Goal: Task Accomplishment & Management: Manage account settings

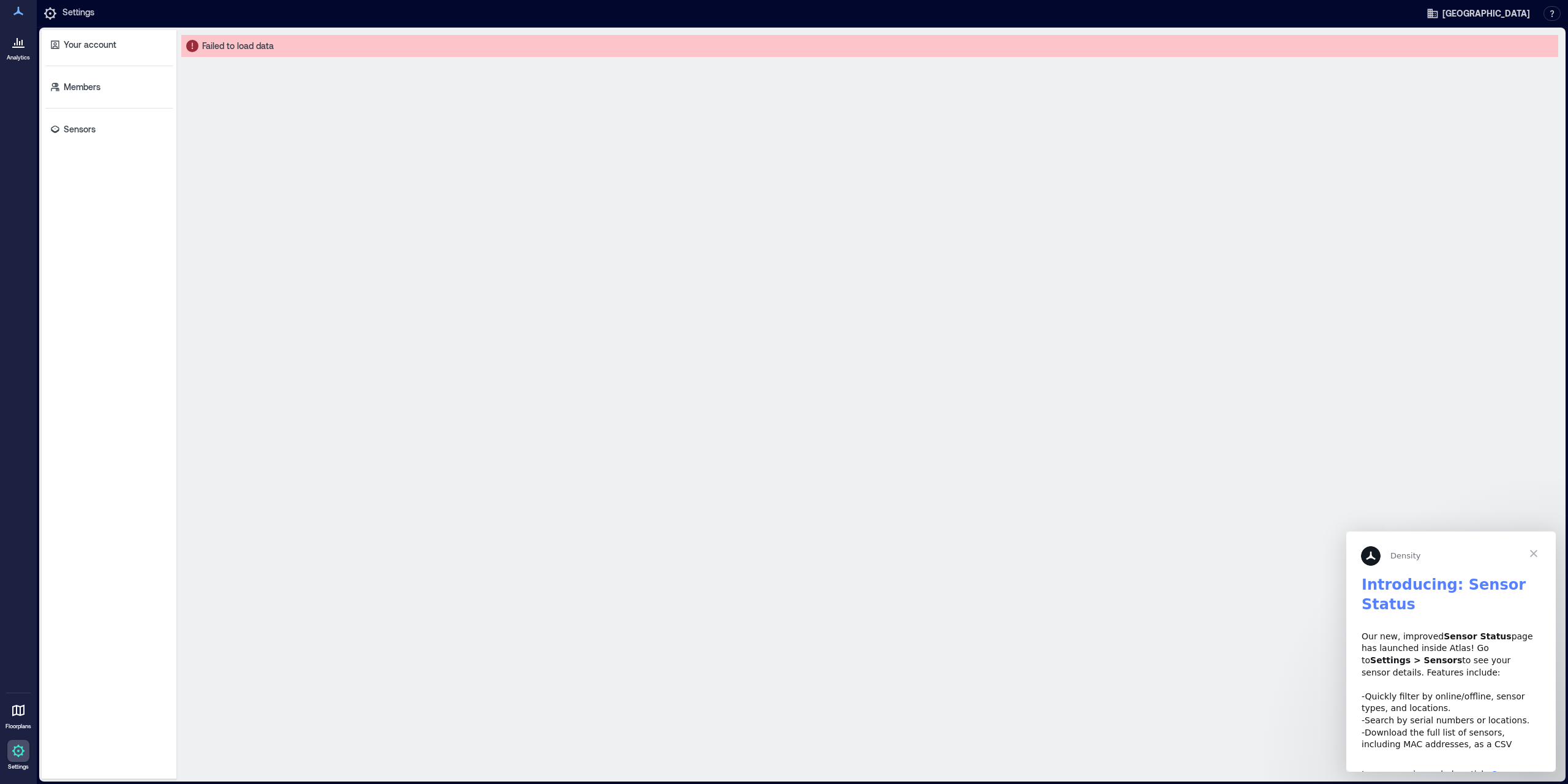
scroll to position [124, 0]
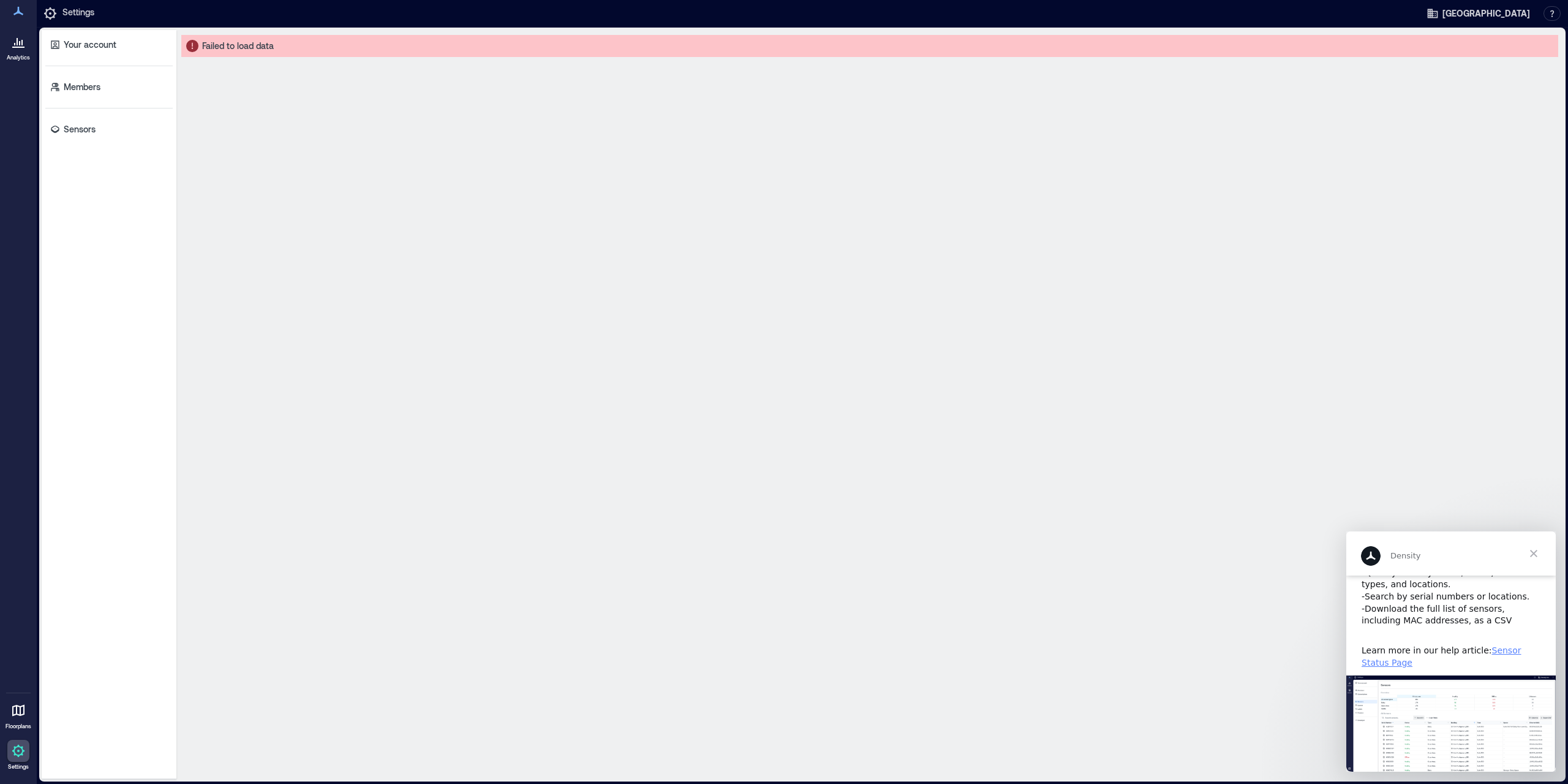
click at [1539, 553] on span "Close" at bounding box center [1534, 553] width 44 height 44
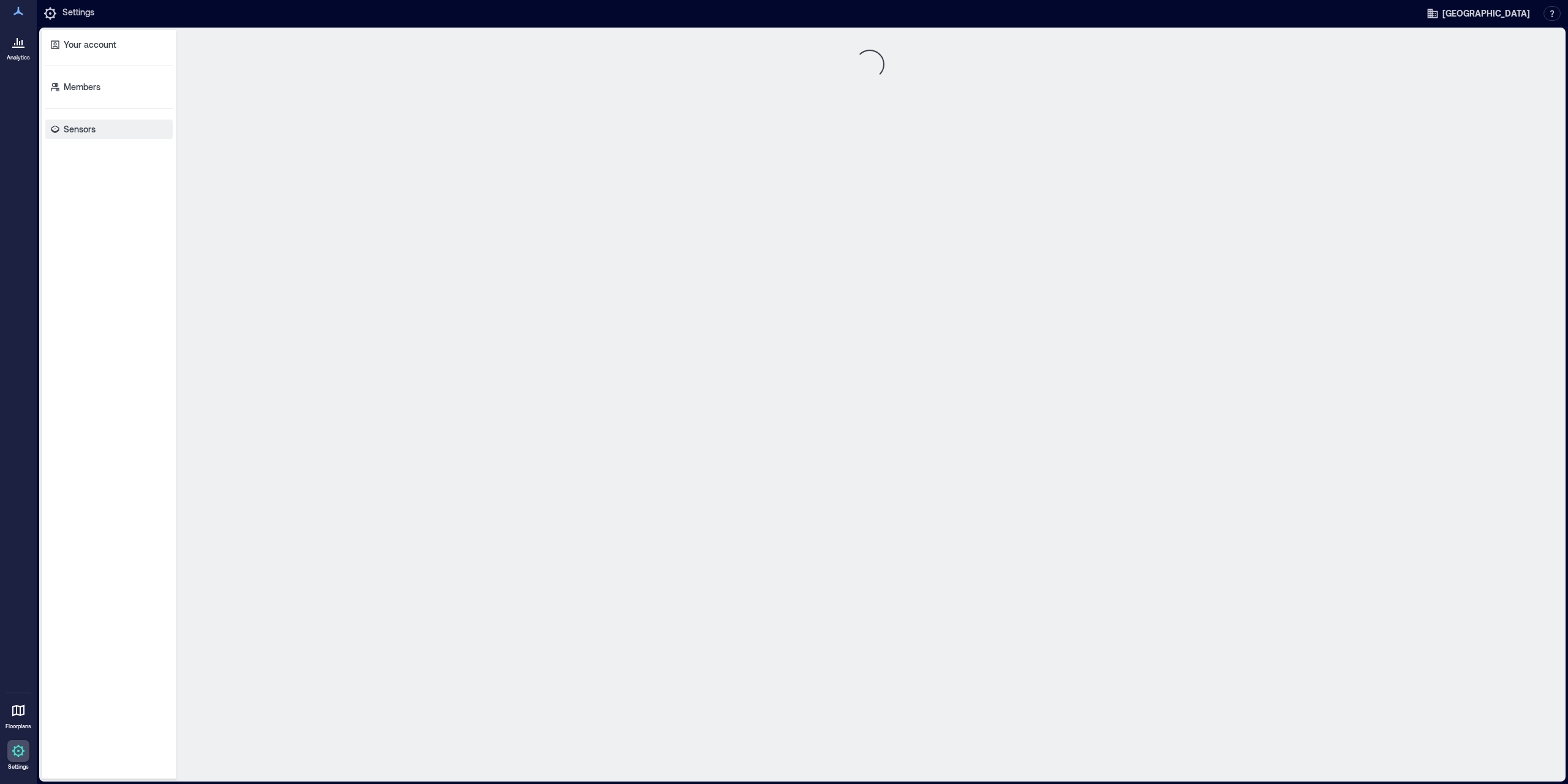
click at [113, 132] on link "Sensors" at bounding box center [109, 129] width 127 height 19
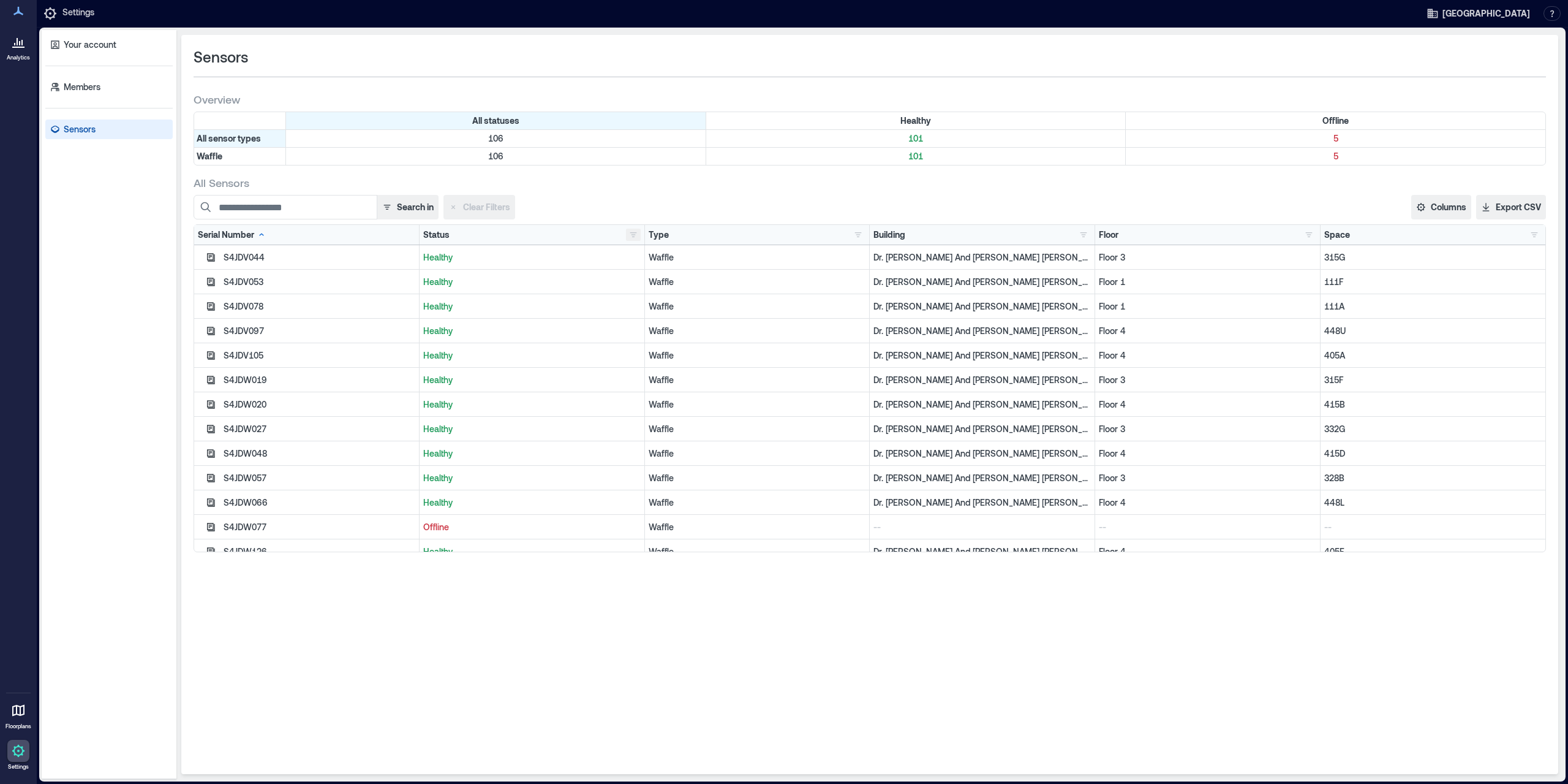
click at [635, 233] on button "button" at bounding box center [634, 234] width 15 height 12
click at [669, 277] on div "Offline 5" at bounding box center [671, 278] width 77 height 12
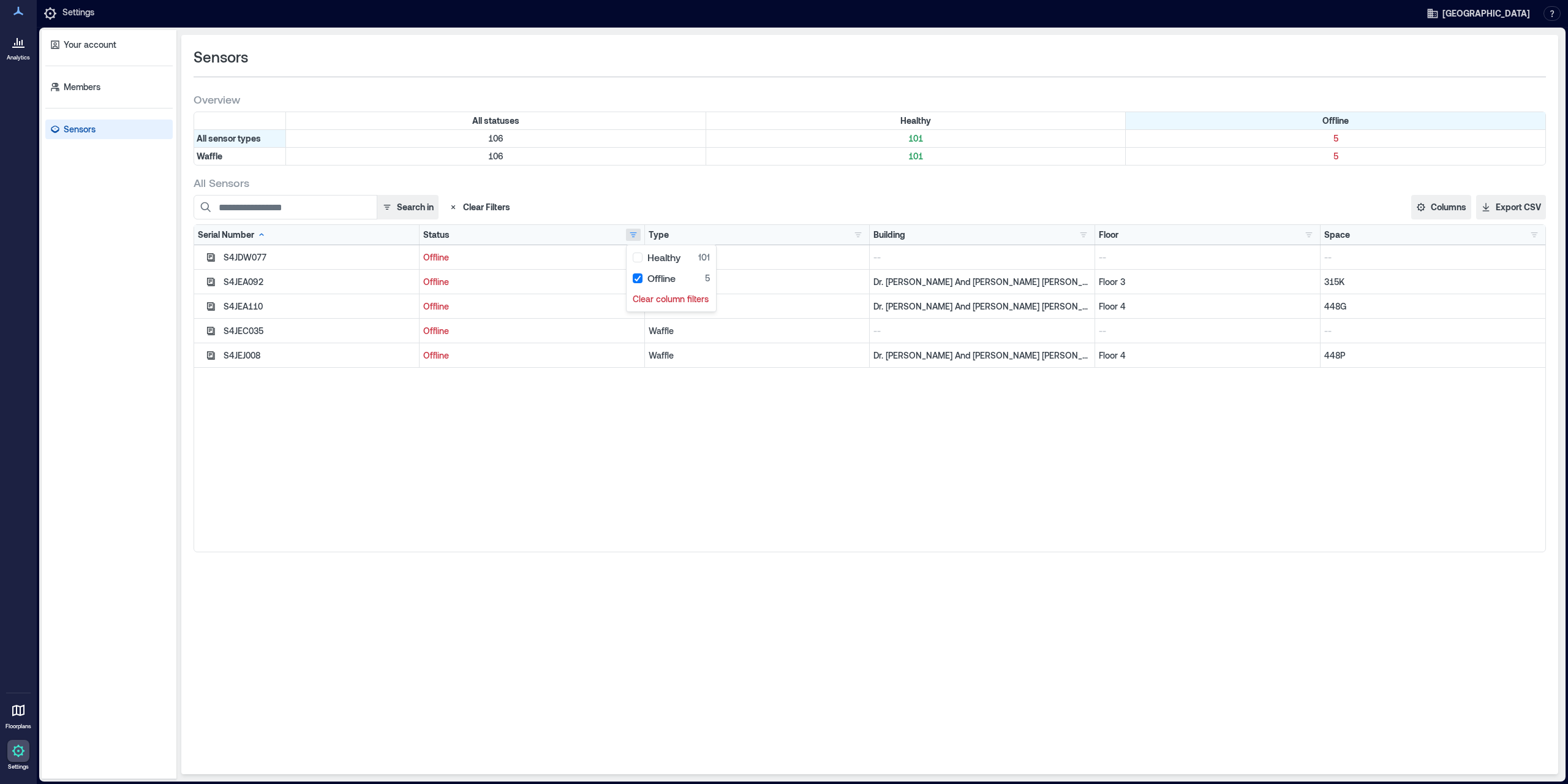
click at [742, 516] on div "S4JDW077 Offline Waffle -- -- -- S4JEA092 Offline Waffle Dr. E. J. And Margaret…" at bounding box center [870, 398] width 1352 height 306
click at [209, 261] on icon "button" at bounding box center [211, 257] width 8 height 8
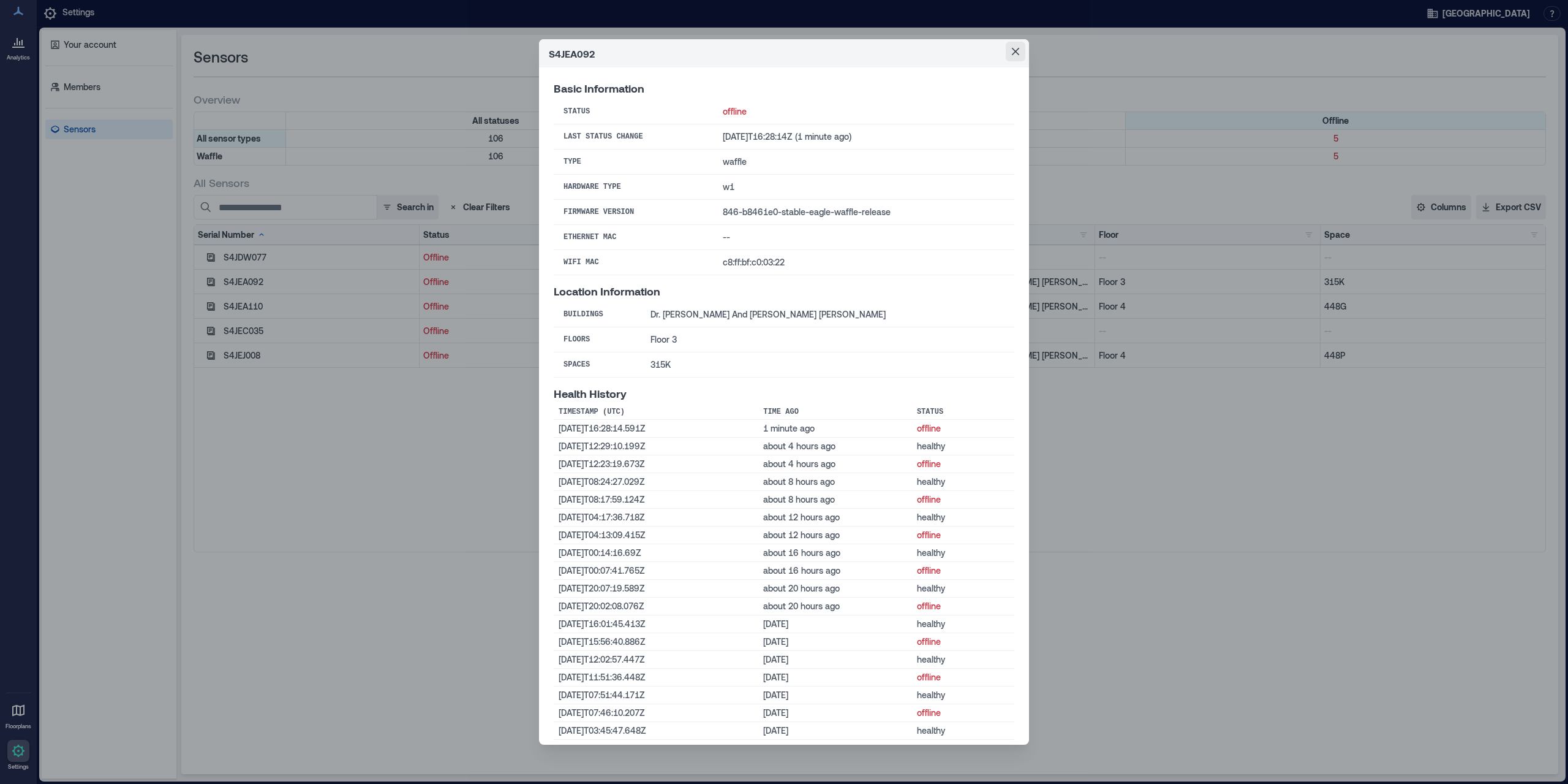
click at [1013, 48] on icon "Close" at bounding box center [1015, 51] width 7 height 7
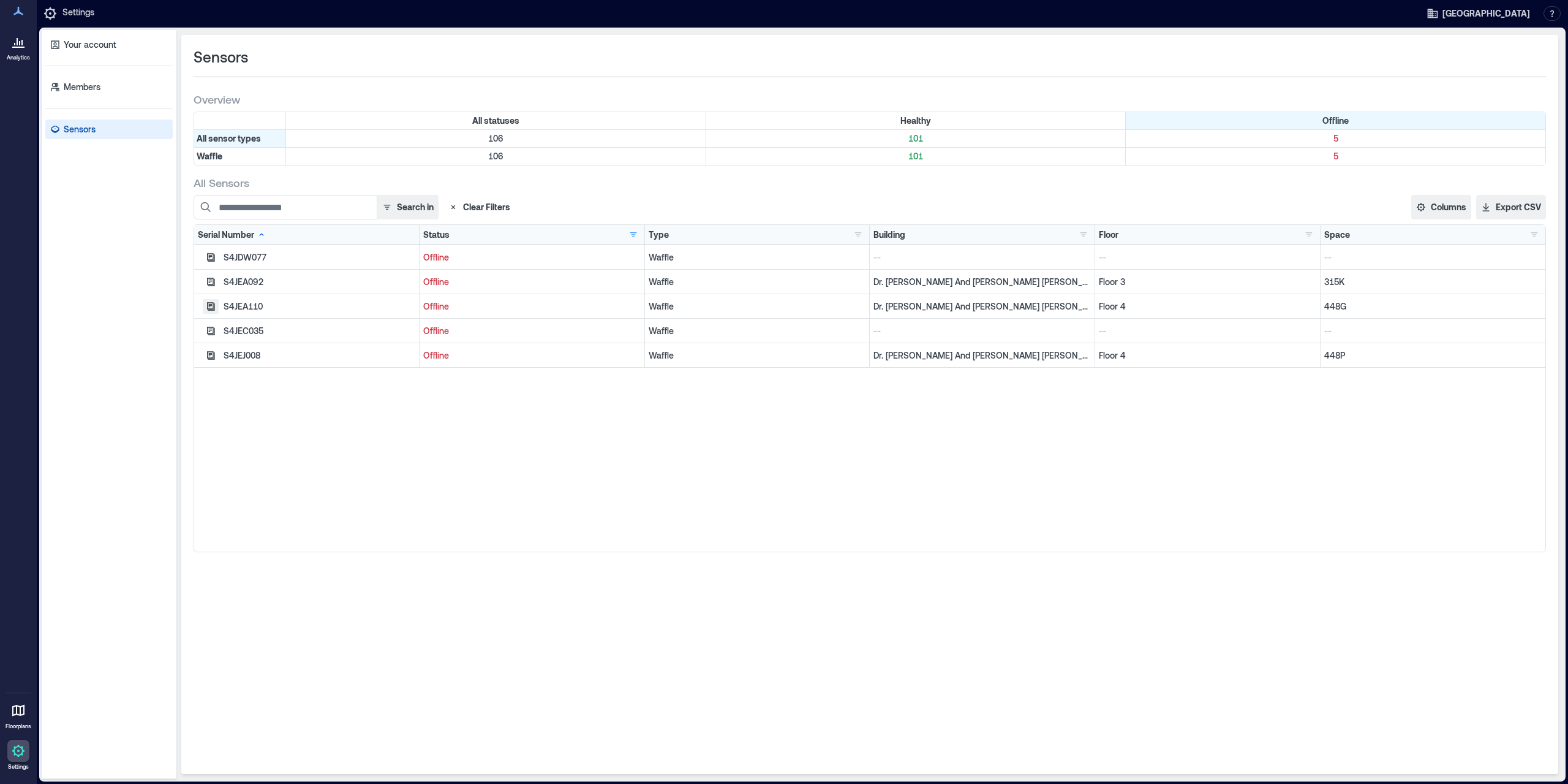
click at [211, 302] on icon "button" at bounding box center [211, 306] width 10 height 10
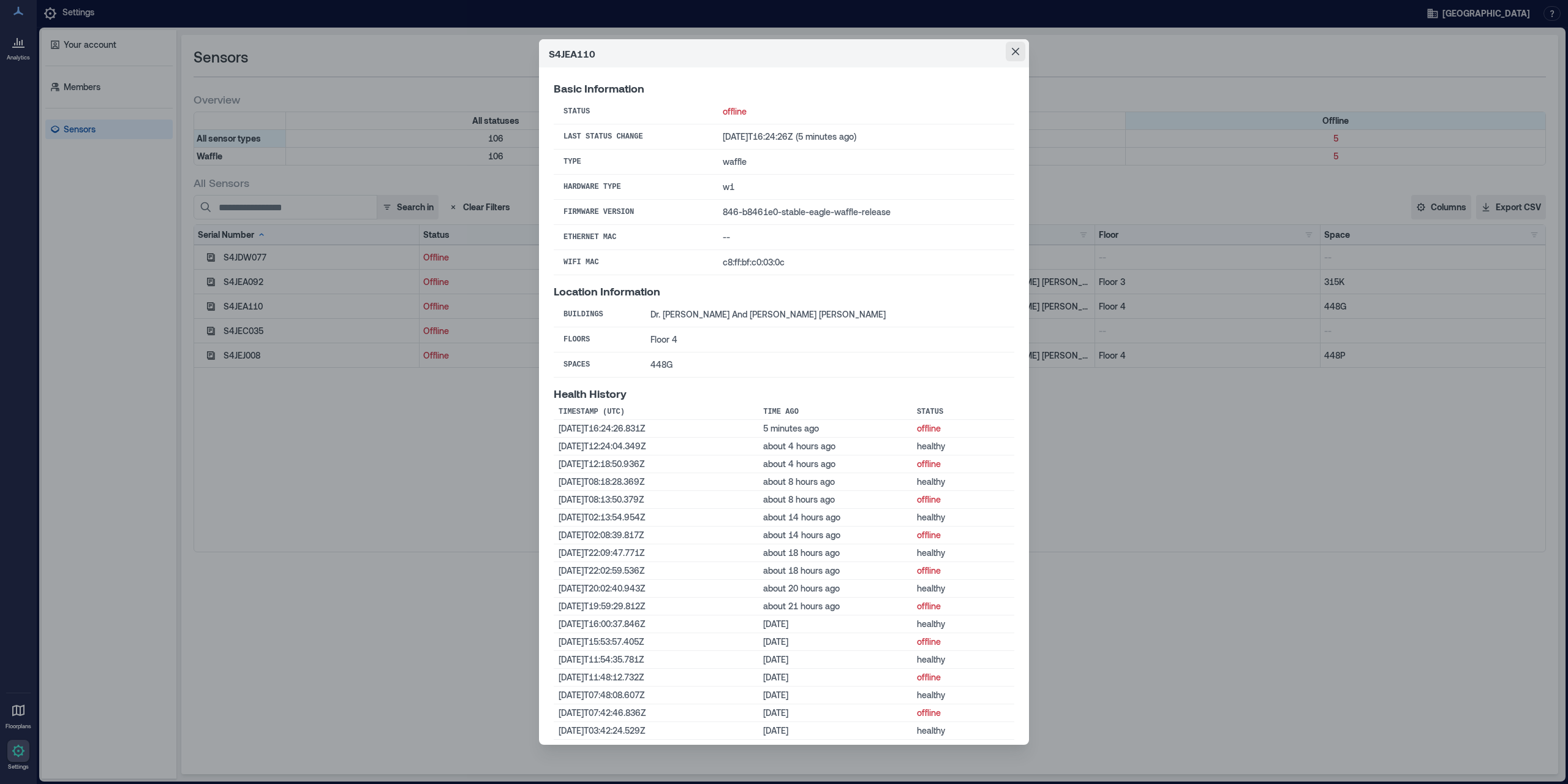
click at [1013, 49] on icon "Close" at bounding box center [1015, 51] width 7 height 7
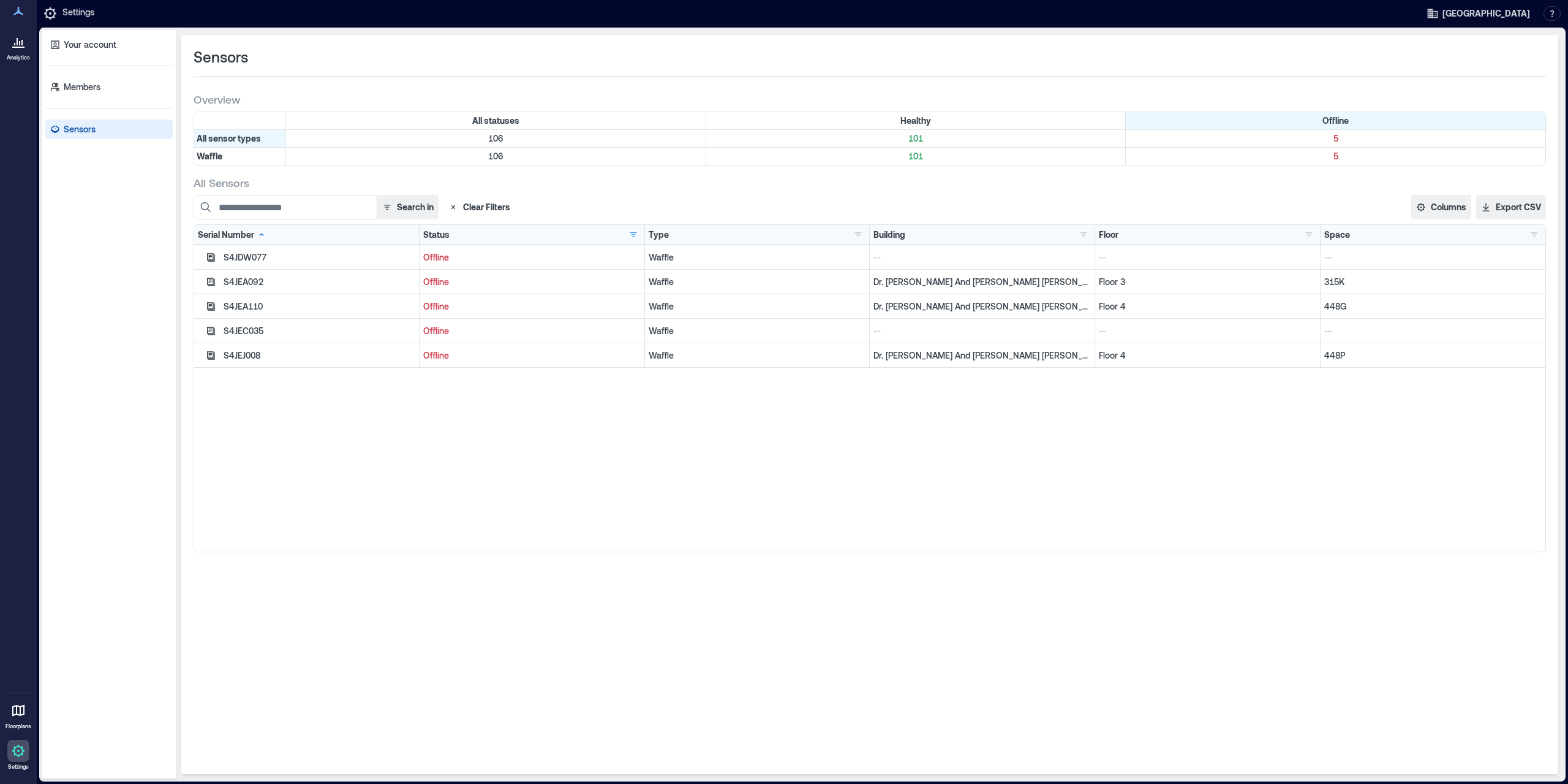
click at [201, 353] on div "S4JEJ008" at bounding box center [307, 355] width 225 height 24
click at [208, 355] on icon "button" at bounding box center [211, 355] width 10 height 10
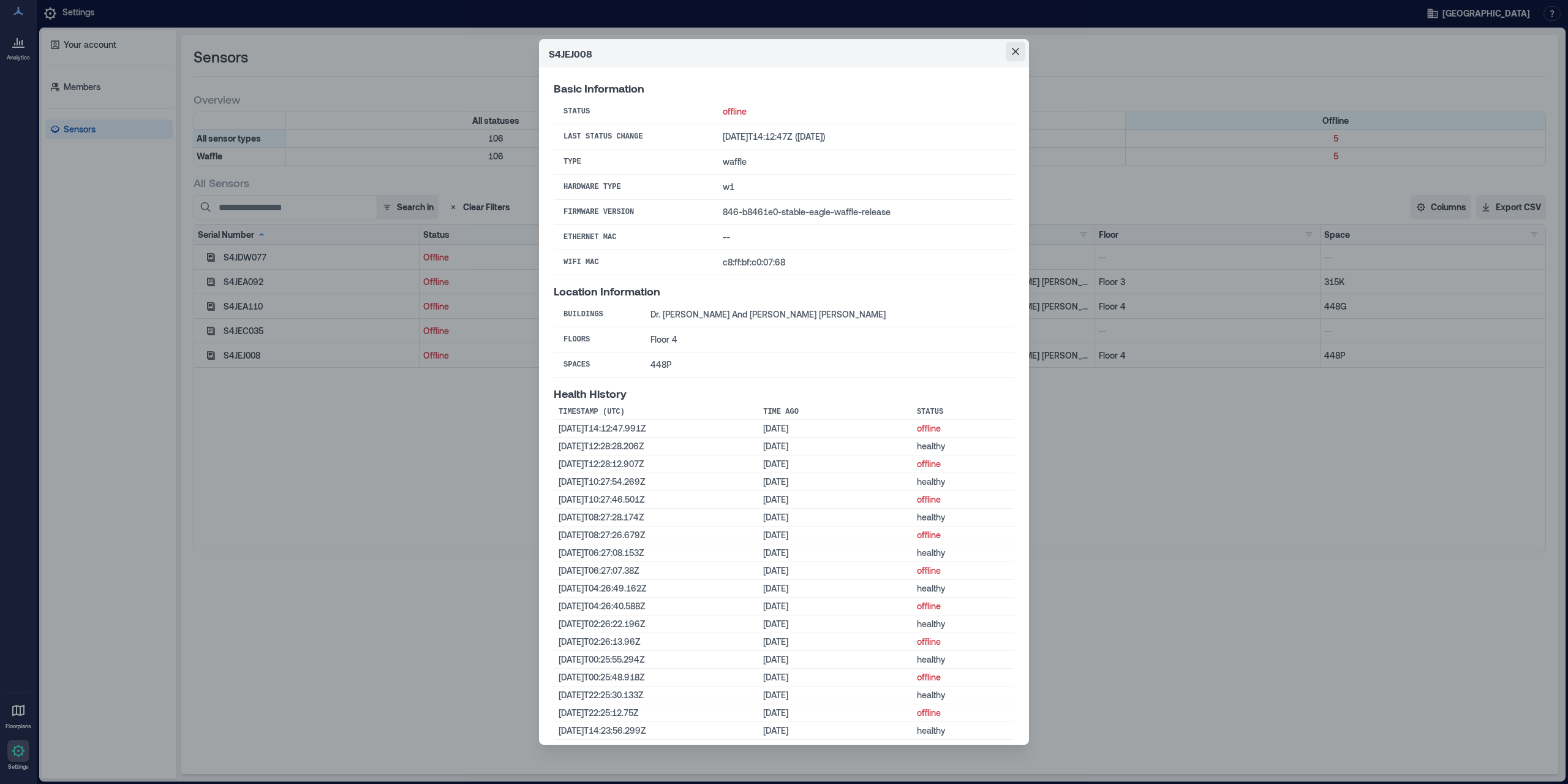
click at [1016, 50] on icon "Close" at bounding box center [1015, 51] width 7 height 7
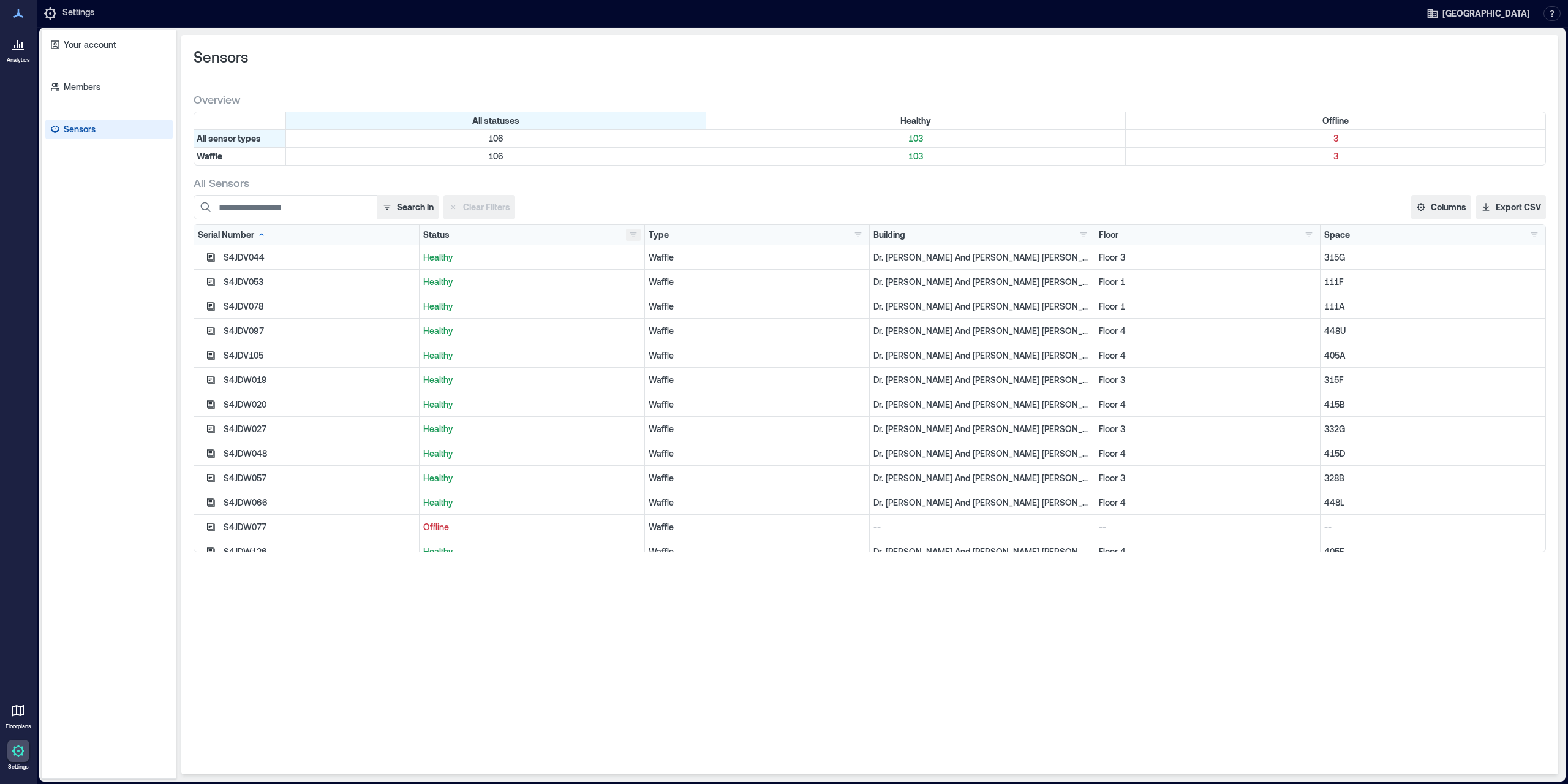
click at [636, 236] on button "button" at bounding box center [634, 234] width 15 height 12
click at [684, 285] on button "Offline 3" at bounding box center [671, 278] width 84 height 19
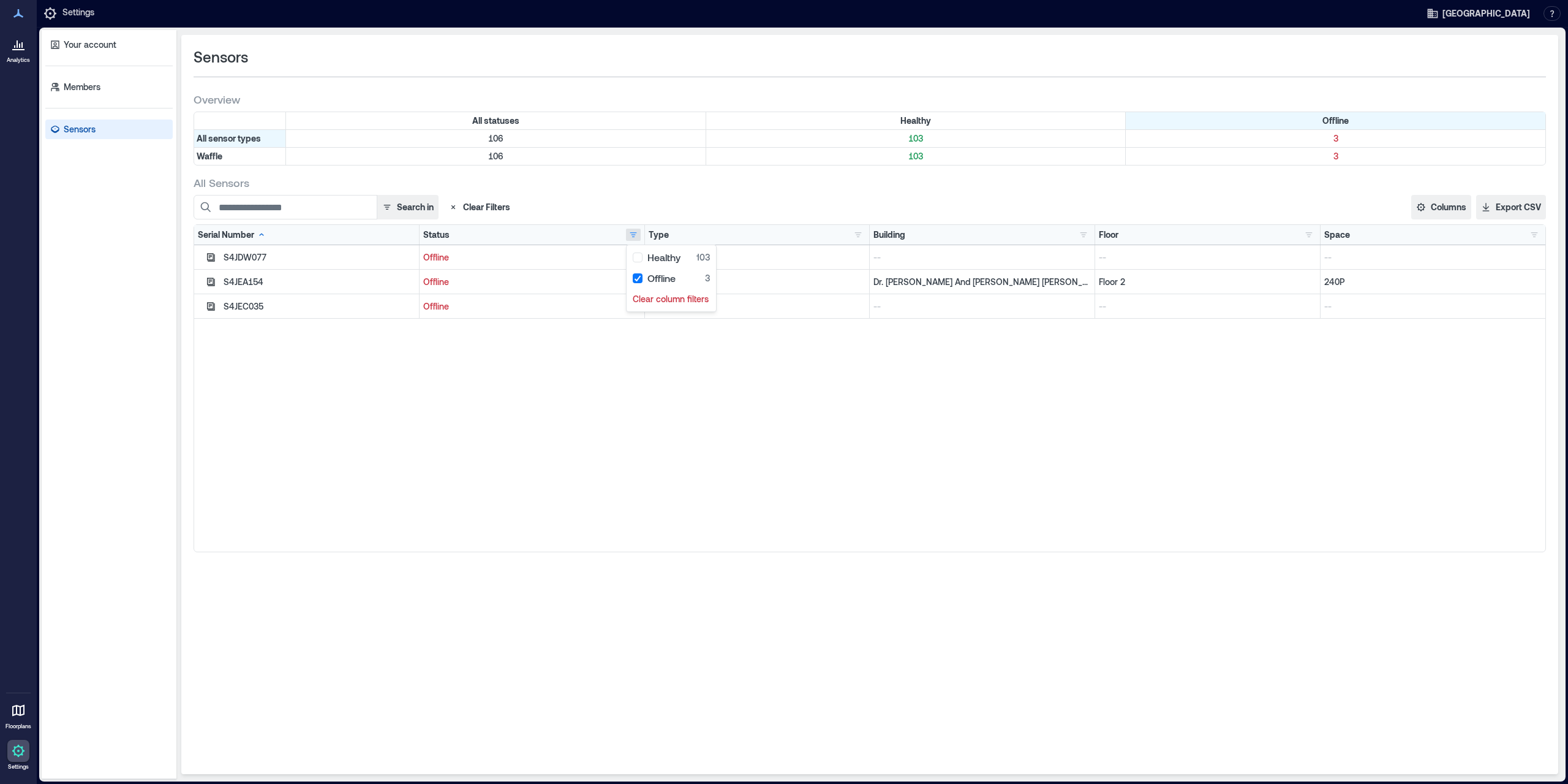
click at [861, 475] on div "S4JDW077 Offline Waffle -- -- -- S4JEA154 Offline Waffle Dr. [PERSON_NAME] And …" at bounding box center [870, 398] width 1352 height 306
